Goal: Task Accomplishment & Management: Use online tool/utility

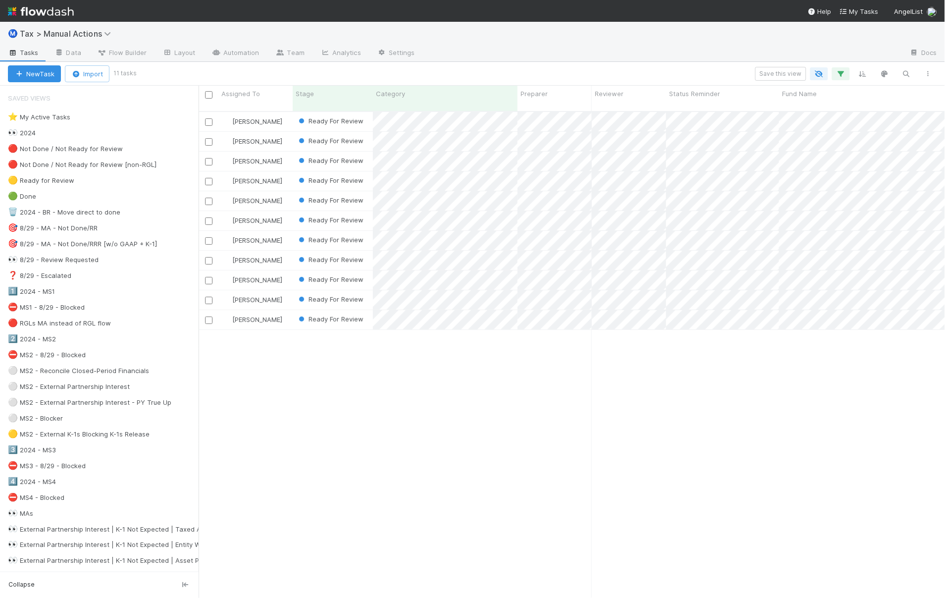
scroll to position [487, 738]
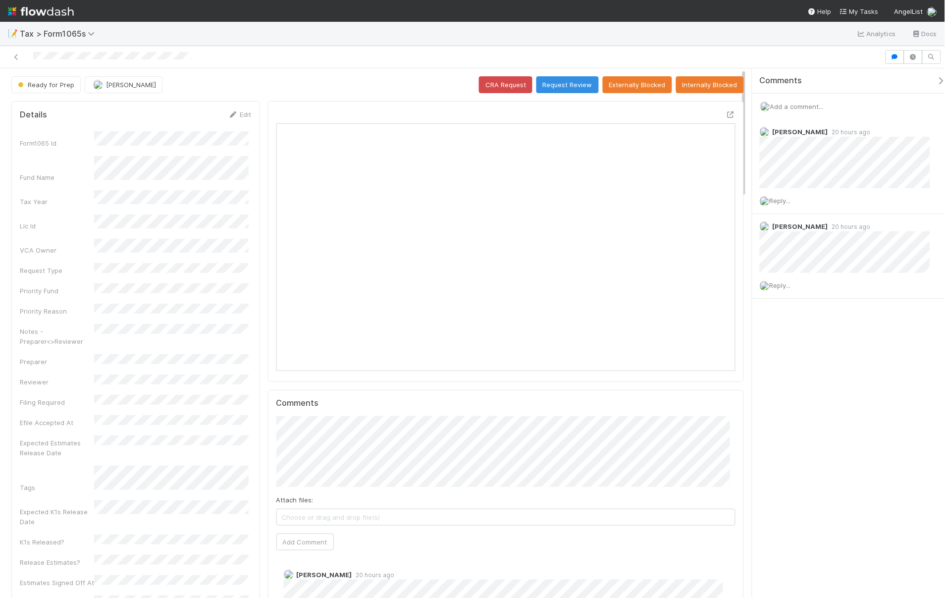
scroll to position [193, 446]
click at [725, 112] on icon at bounding box center [730, 114] width 10 height 6
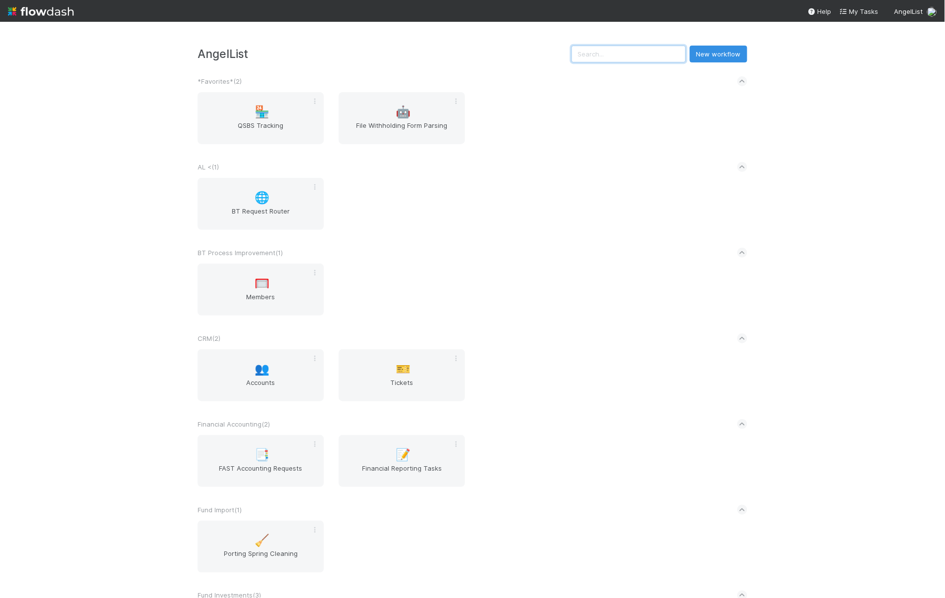
click at [651, 55] on input "text" at bounding box center [628, 54] width 114 height 17
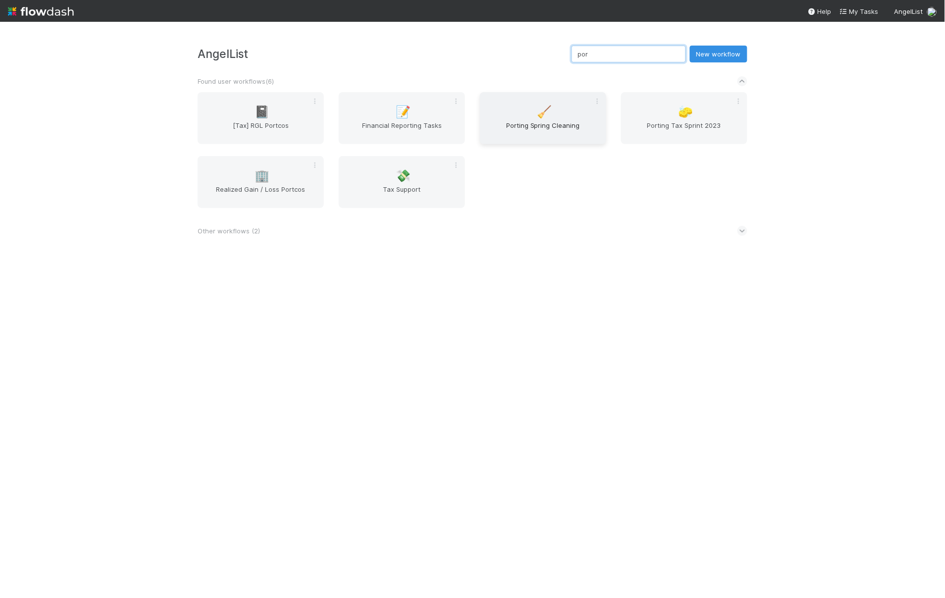
type input "por"
click at [549, 120] on span "Porting Spring Cleaning" at bounding box center [543, 130] width 118 height 20
click at [661, 126] on span "Porting Tax Sprint 2023" at bounding box center [684, 130] width 118 height 20
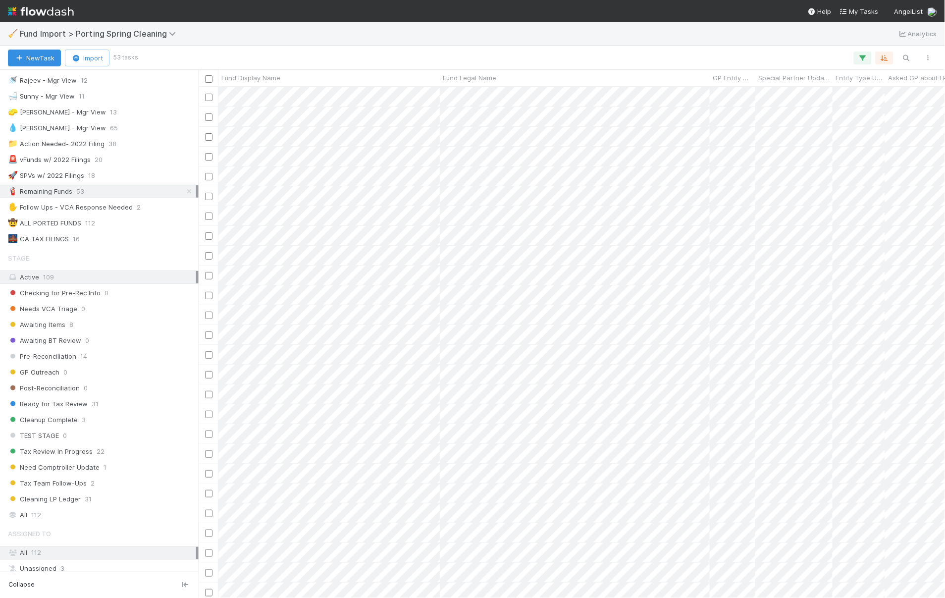
scroll to position [157, 0]
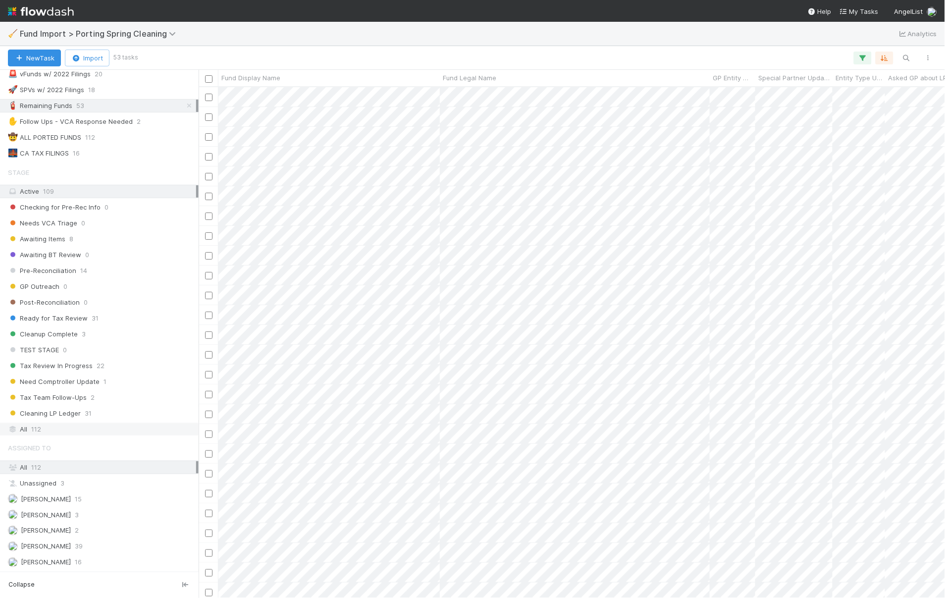
click at [72, 431] on div "All 112" at bounding box center [102, 429] width 188 height 12
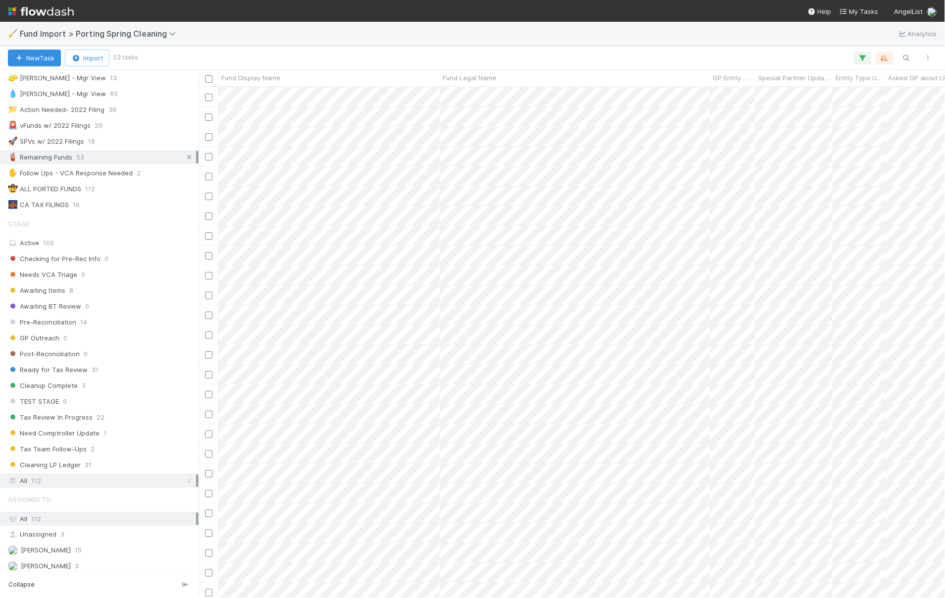
click at [184, 156] on icon at bounding box center [189, 157] width 10 height 6
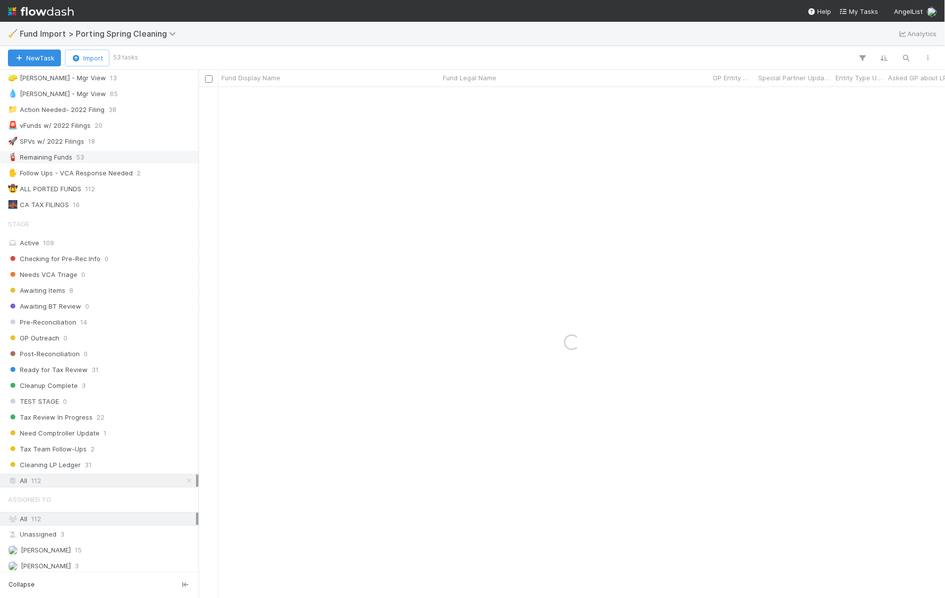
click at [410, 47] on div "New Task Import 53 tasks" at bounding box center [472, 58] width 945 height 24
type input "twin"
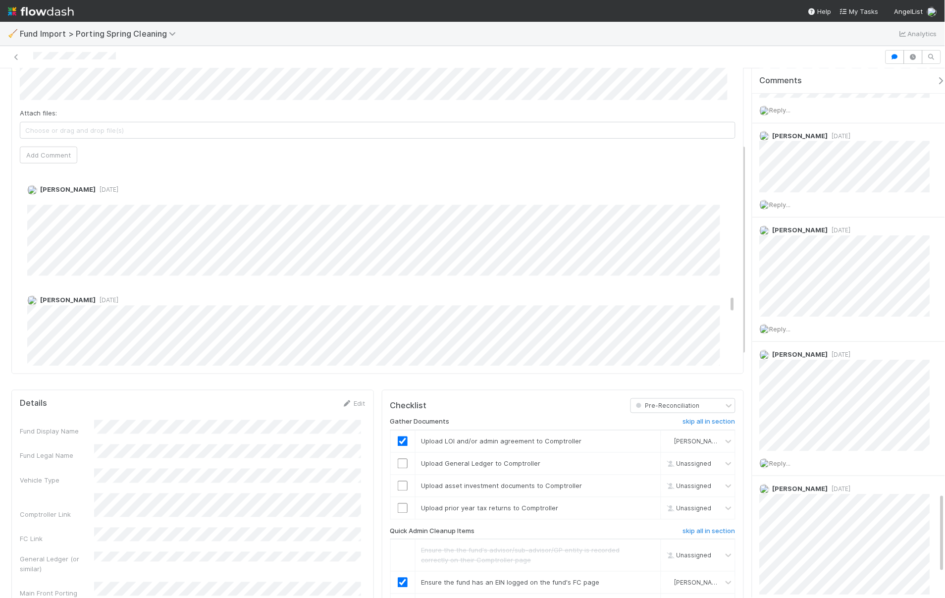
scroll to position [1604, 0]
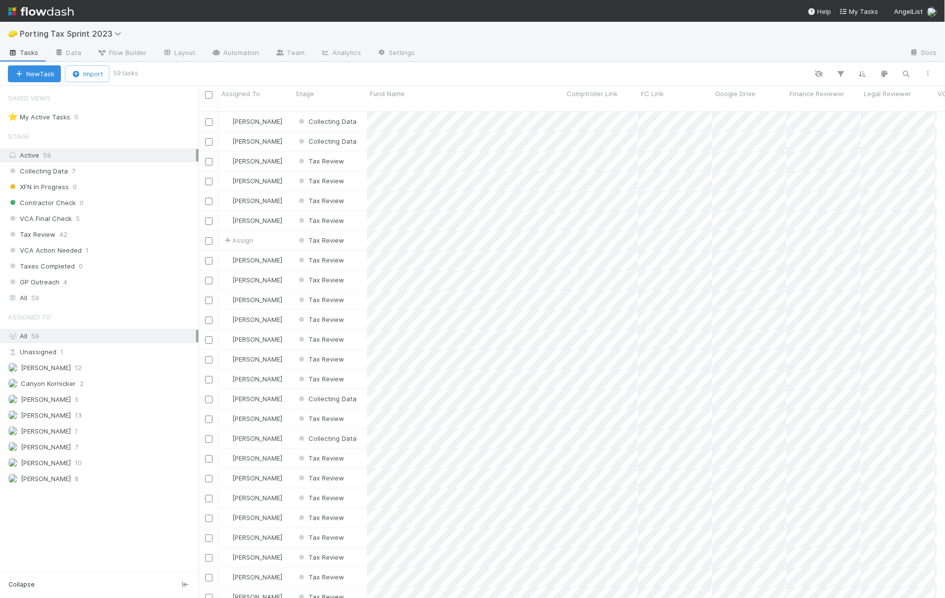
scroll to position [8, 8]
drag, startPoint x: 51, startPoint y: 296, endPoint x: 56, endPoint y: 294, distance: 5.3
click at [51, 296] on div "All 59" at bounding box center [102, 298] width 188 height 12
click at [521, 60] on div at bounding box center [662, 54] width 479 height 16
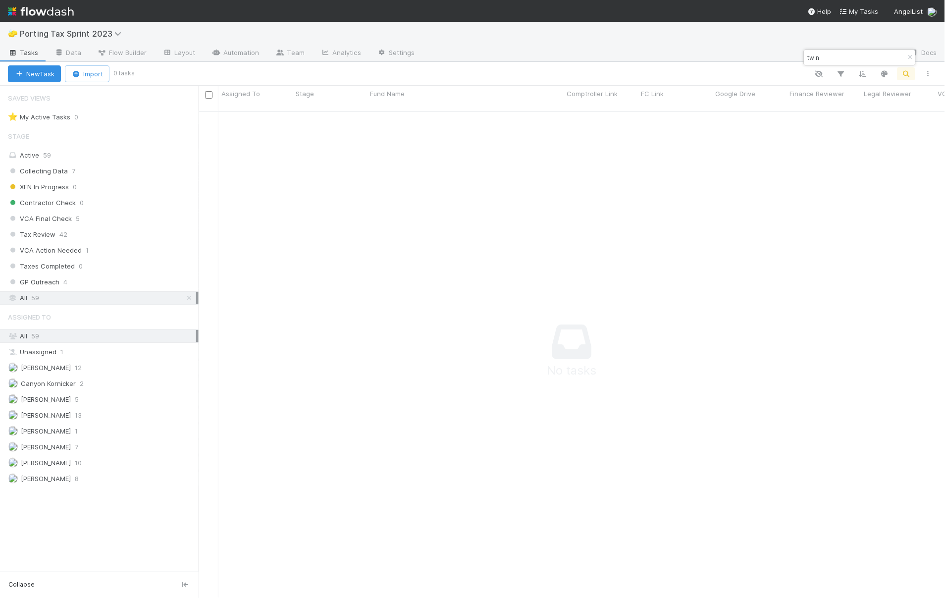
scroll to position [478, 730]
type input "twin"
